Goal: Task Accomplishment & Management: Complete application form

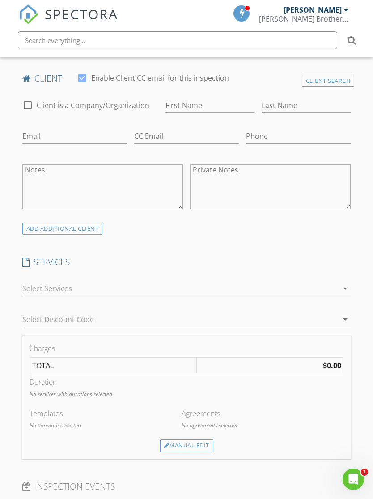
scroll to position [320, 0]
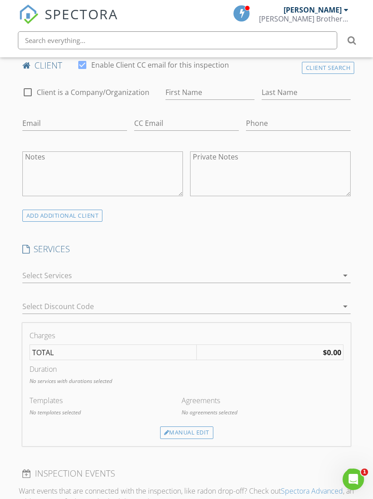
click at [345, 275] on icon "arrow_drop_down" at bounding box center [345, 275] width 11 height 11
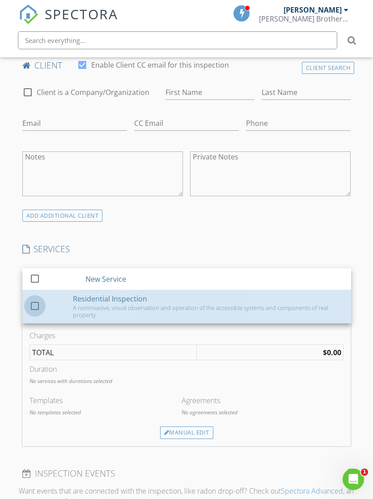
click at [36, 304] on div at bounding box center [34, 305] width 15 height 15
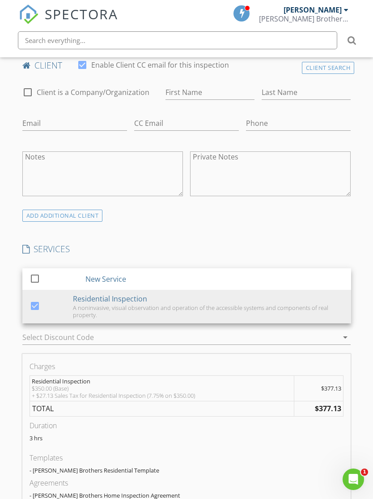
click at [250, 237] on div "INSPECTOR(S) check_box Thomas Kistler PRIMARY check_box_outline_blank George Ki…" at bounding box center [187, 484] width 336 height 1275
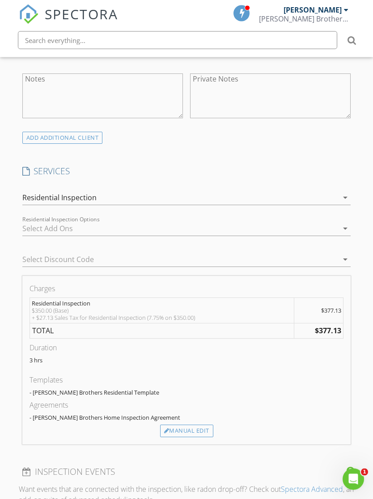
click at [346, 225] on icon "arrow_drop_down" at bounding box center [345, 228] width 11 height 11
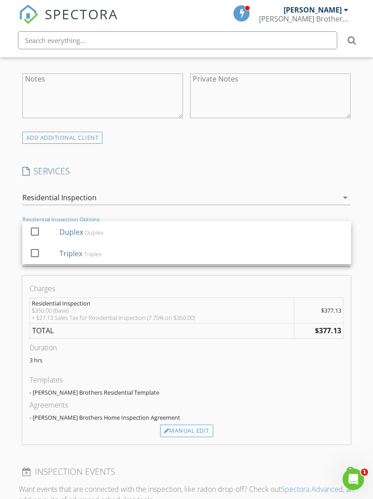
click at [329, 153] on div "INSPECTOR(S) check_box Thomas Kistler PRIMARY check_box_outline_blank George Ki…" at bounding box center [187, 406] width 336 height 1275
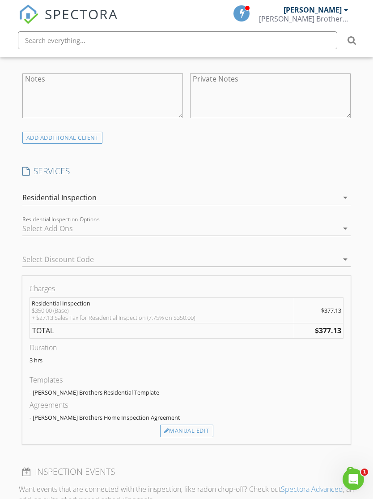
click at [346, 229] on icon "arrow_drop_down" at bounding box center [345, 228] width 11 height 11
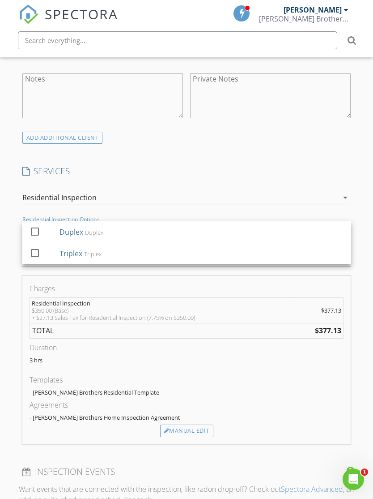
click at [328, 161] on div "INSPECTOR(S) check_box Thomas Kistler PRIMARY check_box_outline_blank George Ki…" at bounding box center [187, 406] width 336 height 1275
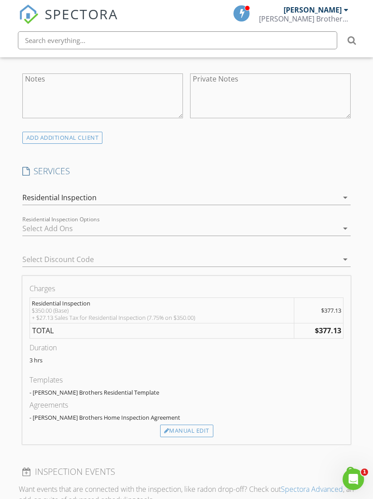
click at [347, 224] on icon "arrow_drop_down" at bounding box center [345, 228] width 11 height 11
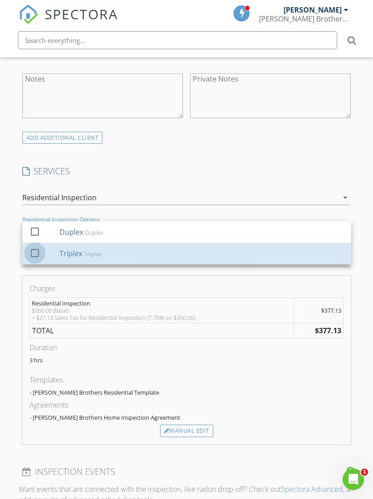
click at [36, 251] on div at bounding box center [34, 252] width 15 height 15
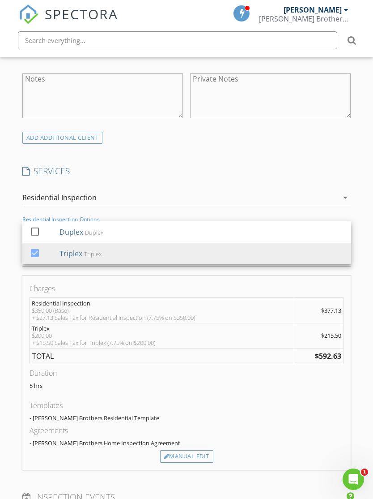
click at [324, 169] on h4 "SERVICES" at bounding box center [186, 171] width 329 height 12
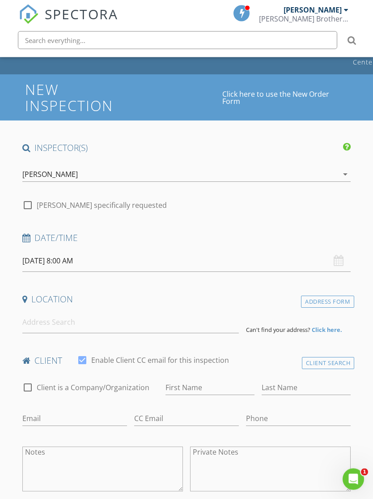
scroll to position [0, 0]
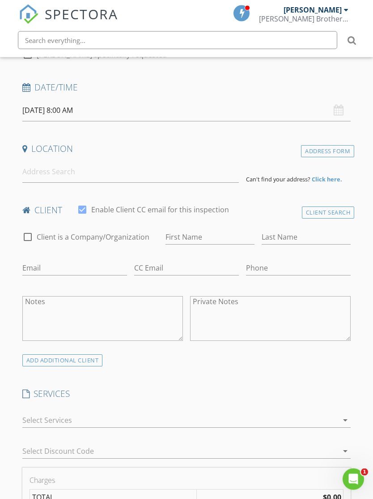
scroll to position [200, 0]
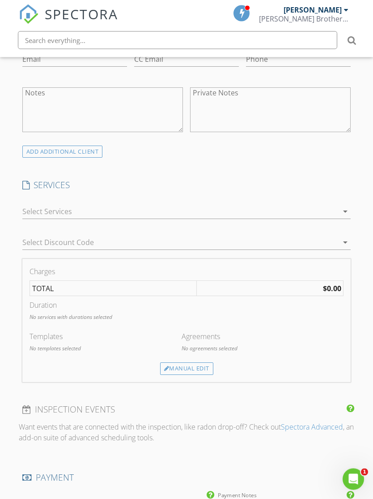
click at [347, 209] on icon "arrow_drop_down" at bounding box center [345, 211] width 11 height 11
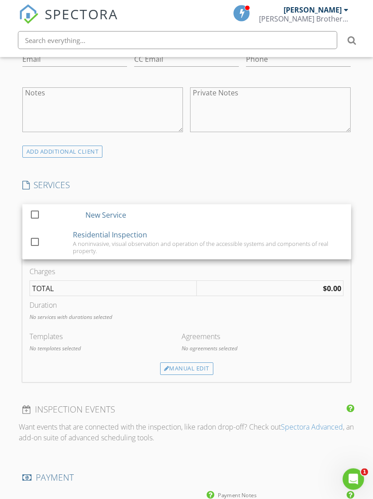
scroll to position [384, 0]
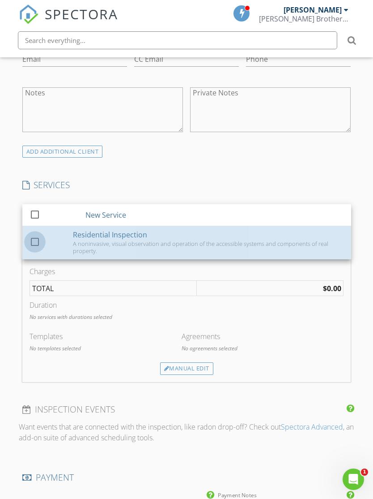
click at [34, 242] on div at bounding box center [34, 241] width 15 height 15
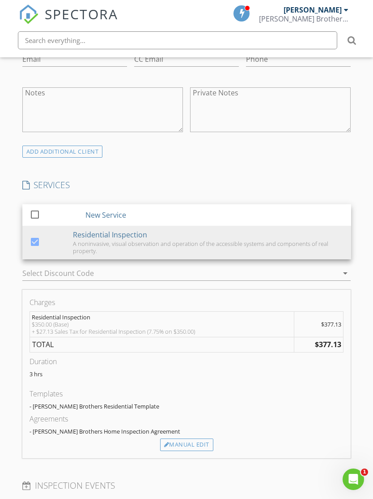
click at [356, 169] on div "New Inspection Click here to use the New Order Form INSPECTOR(S) check_box [PER…" at bounding box center [186, 423] width 373 height 1417
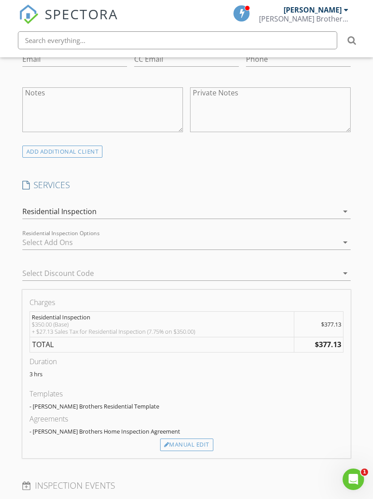
click at [346, 242] on icon "arrow_drop_down" at bounding box center [345, 242] width 11 height 11
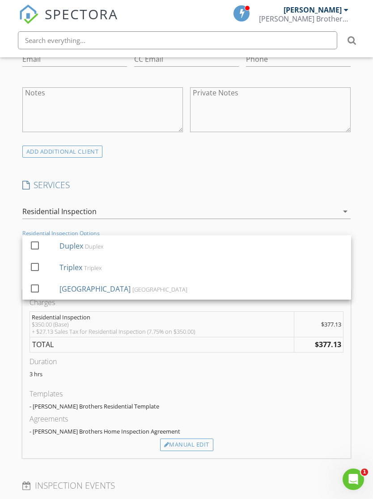
click at [39, 265] on div at bounding box center [34, 266] width 15 height 15
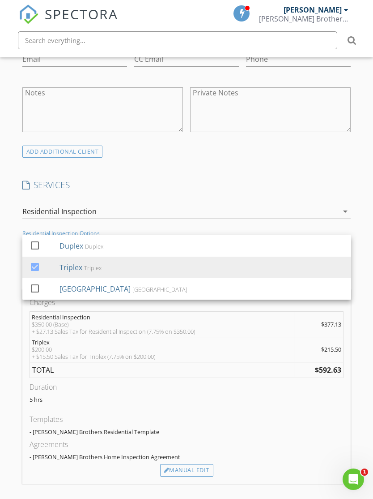
click at [348, 179] on h4 "SERVICES" at bounding box center [186, 185] width 329 height 12
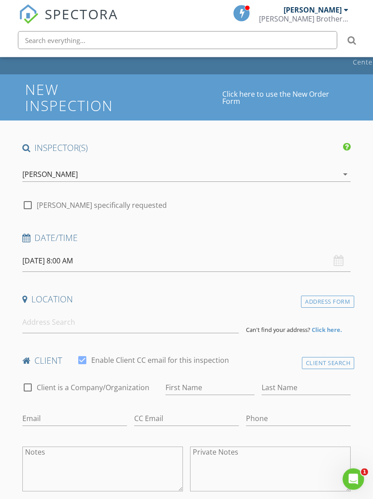
scroll to position [0, 0]
